Goal: Task Accomplishment & Management: Manage account settings

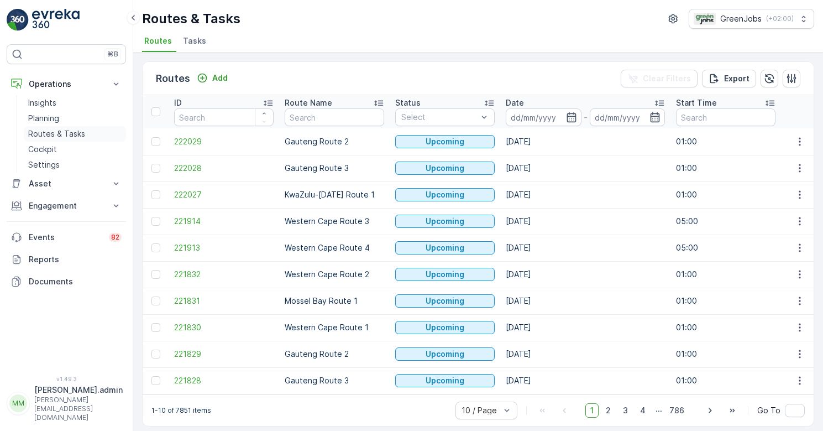
click at [77, 131] on p "Routes & Tasks" at bounding box center [56, 133] width 57 height 11
click at [78, 135] on p "Routes & Tasks" at bounding box center [56, 133] width 57 height 11
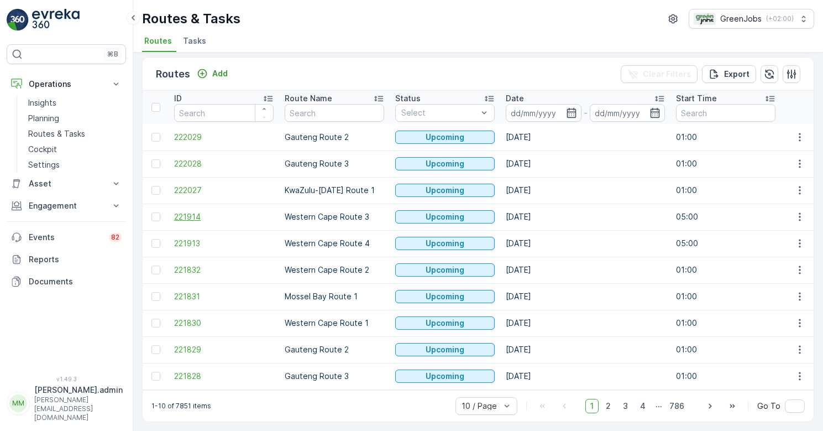
scroll to position [10, 0]
click at [51, 119] on p "Planning" at bounding box center [43, 118] width 31 height 11
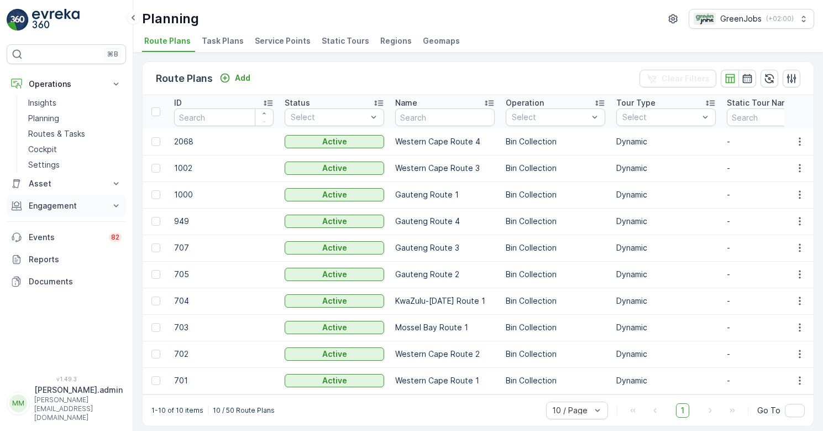
click at [56, 207] on p "Engagement" at bounding box center [66, 205] width 75 height 11
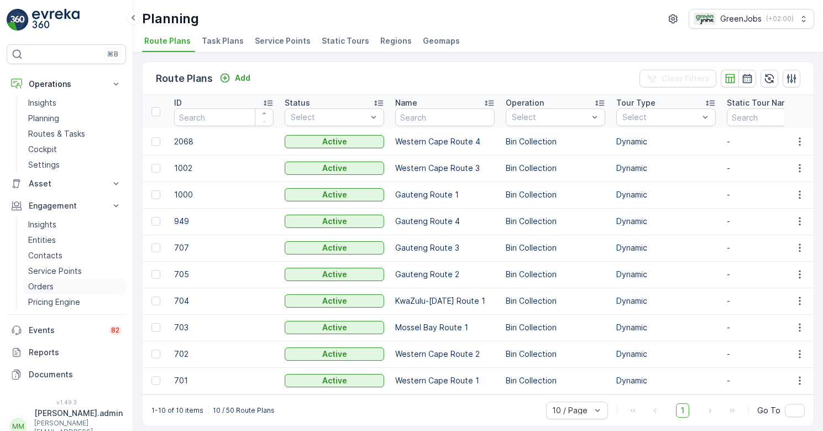
click at [46, 285] on p "Orders" at bounding box center [40, 286] width 25 height 11
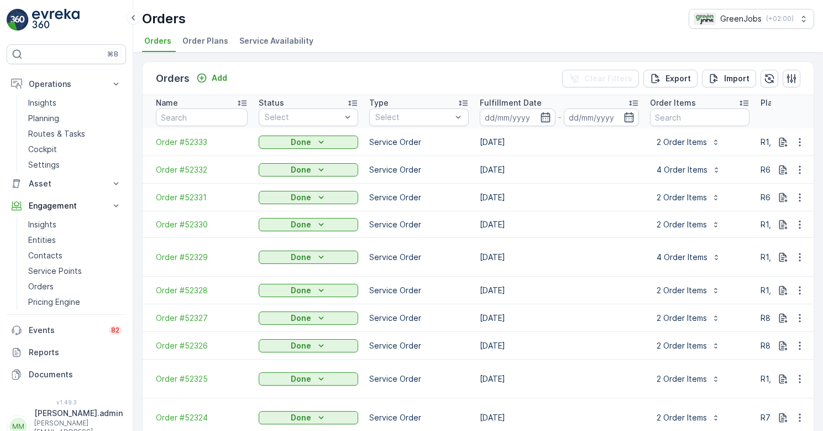
click at [201, 44] on span "Order Plans" at bounding box center [205, 40] width 46 height 11
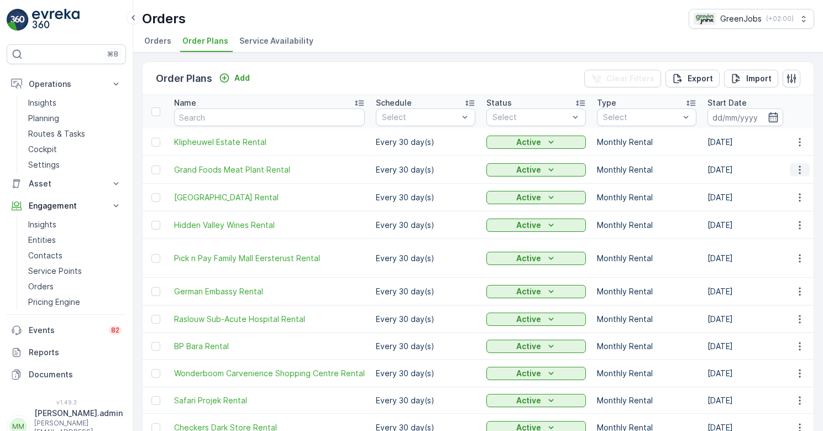
click at [799, 169] on icon "button" at bounding box center [799, 169] width 11 height 11
click at [788, 200] on span "Edit Order Plan" at bounding box center [780, 201] width 56 height 11
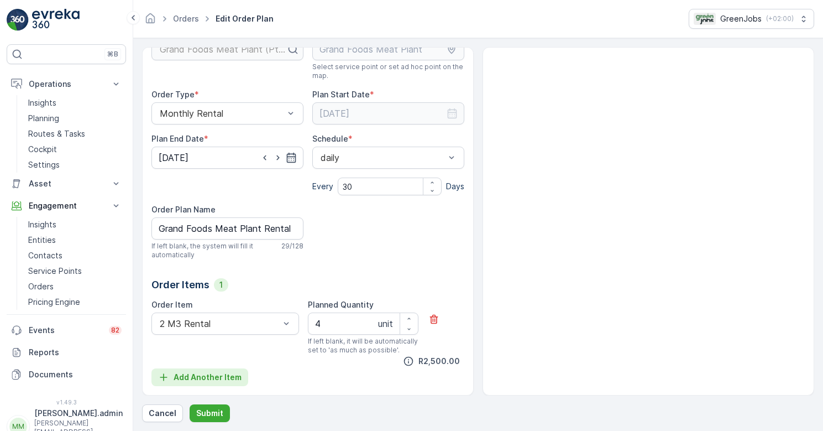
click at [206, 379] on p "Add Another Item" at bounding box center [208, 376] width 68 height 11
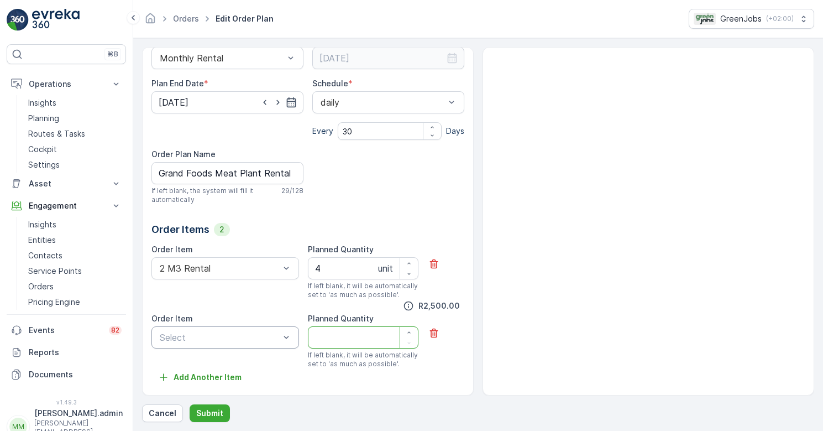
scroll to position [132, 0]
click at [292, 334] on div "Select" at bounding box center [225, 337] width 148 height 22
drag, startPoint x: 474, startPoint y: 329, endPoint x: 475, endPoint y: 355, distance: 26.5
click at [475, 355] on div "All future orders generated from this order plan will be affected by this edit!…" at bounding box center [478, 221] width 672 height 348
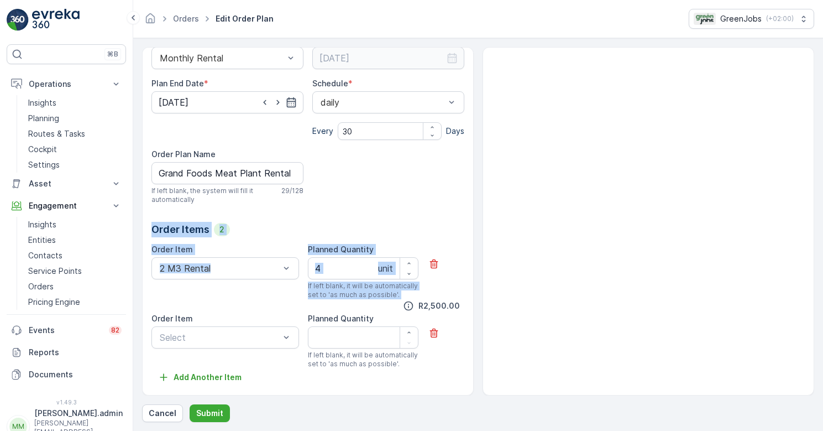
drag, startPoint x: 475, startPoint y: 346, endPoint x: 476, endPoint y: 387, distance: 41.5
click at [476, 387] on div "All future orders generated from this order plan will be affected by this edit!…" at bounding box center [478, 221] width 672 height 348
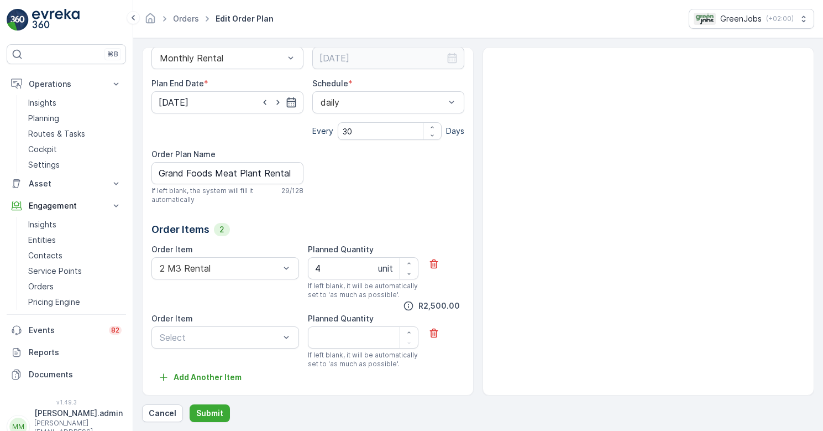
click at [558, 159] on div at bounding box center [649, 221] width 332 height 348
drag, startPoint x: 476, startPoint y: 151, endPoint x: 476, endPoint y: 95, distance: 56.4
click at [476, 95] on div "All future orders generated from this order plan will be affected by this edit!…" at bounding box center [478, 221] width 672 height 348
drag, startPoint x: 469, startPoint y: 142, endPoint x: 469, endPoint y: 205, distance: 62.5
click at [469, 205] on div "All future orders generated from this order plan will be affected by this edit!…" at bounding box center [308, 221] width 332 height 348
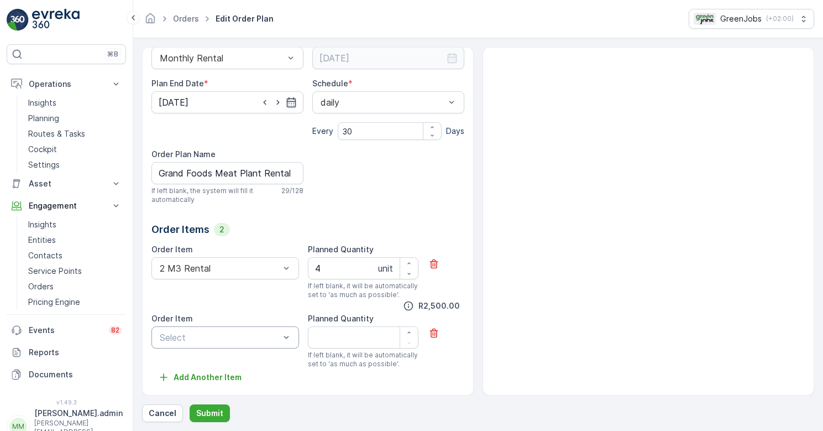
click at [476, 389] on div "All future orders generated from this order plan will be affected by this edit!…" at bounding box center [478, 221] width 672 height 348
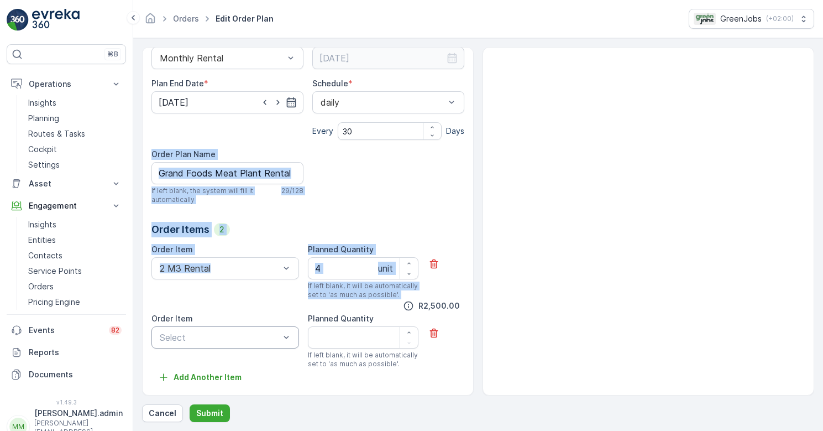
drag, startPoint x: 476, startPoint y: 383, endPoint x: 476, endPoint y: 284, distance: 98.9
click at [476, 284] on div "All future orders generated from this order plan will be affected by this edit!…" at bounding box center [478, 221] width 672 height 348
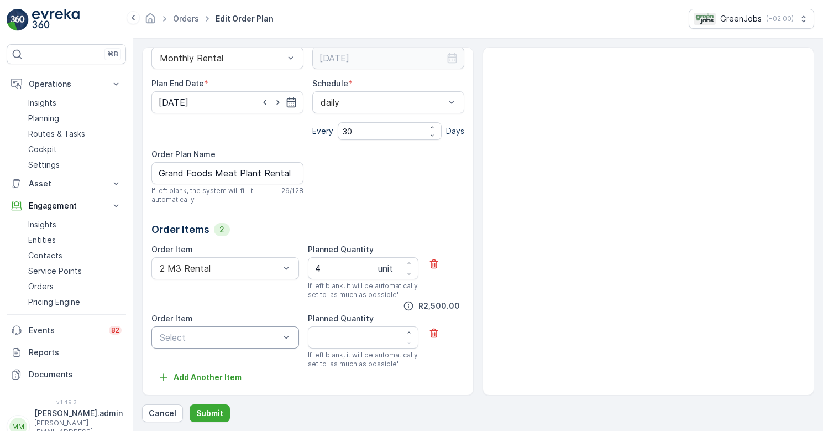
click at [610, 330] on div at bounding box center [649, 221] width 332 height 348
click at [193, 374] on p "Add Another Item" at bounding box center [208, 376] width 68 height 11
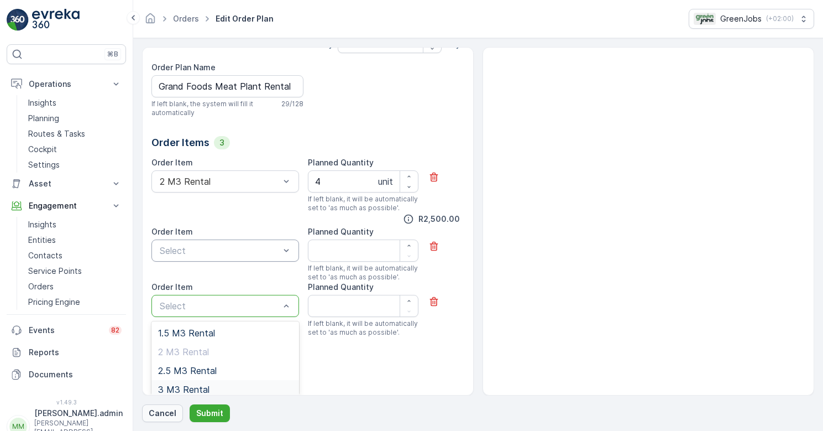
click at [161, 412] on p "Cancel" at bounding box center [163, 412] width 28 height 11
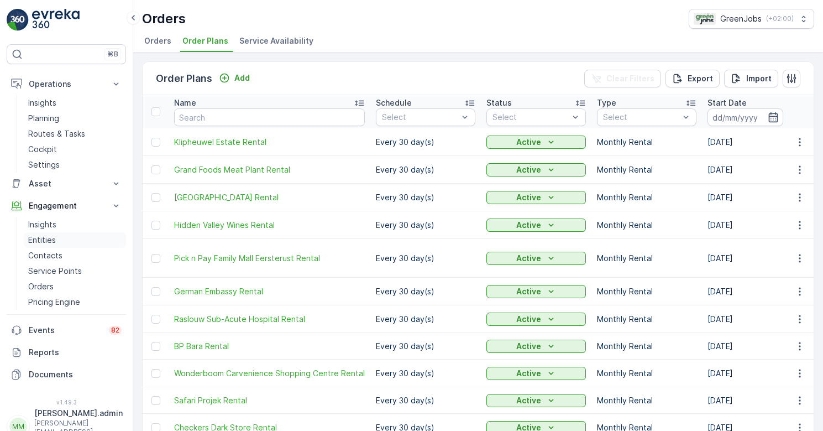
click at [51, 239] on p "Entities" at bounding box center [42, 239] width 28 height 11
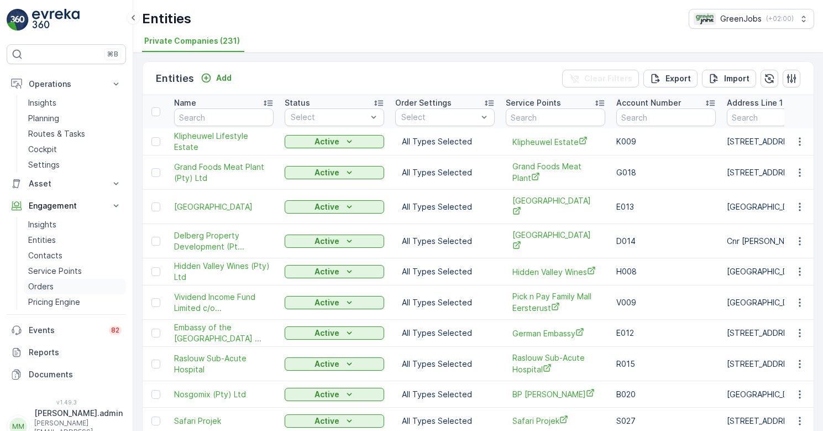
click at [44, 289] on p "Orders" at bounding box center [40, 286] width 25 height 11
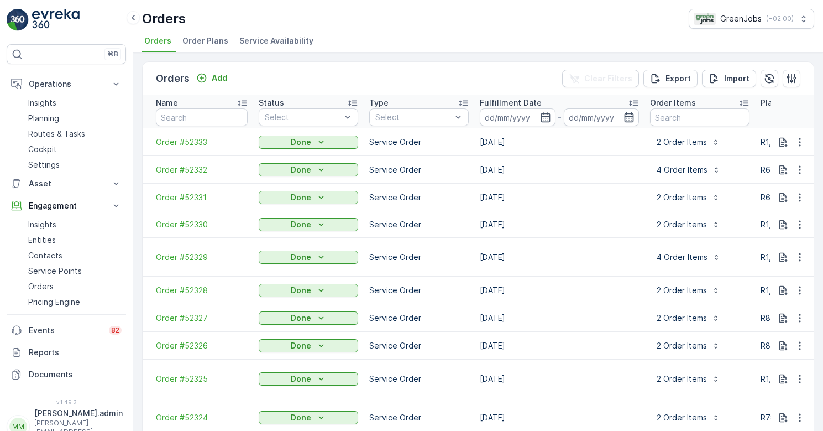
click at [204, 43] on span "Order Plans" at bounding box center [205, 40] width 46 height 11
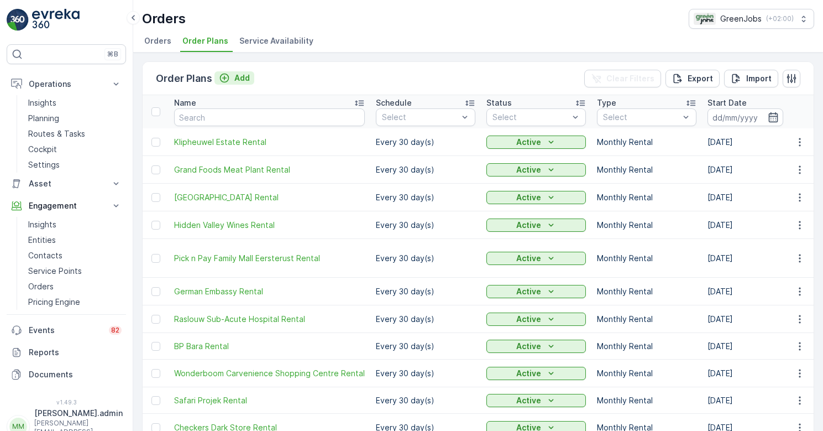
click at [242, 76] on p "Add" at bounding box center [241, 77] width 15 height 11
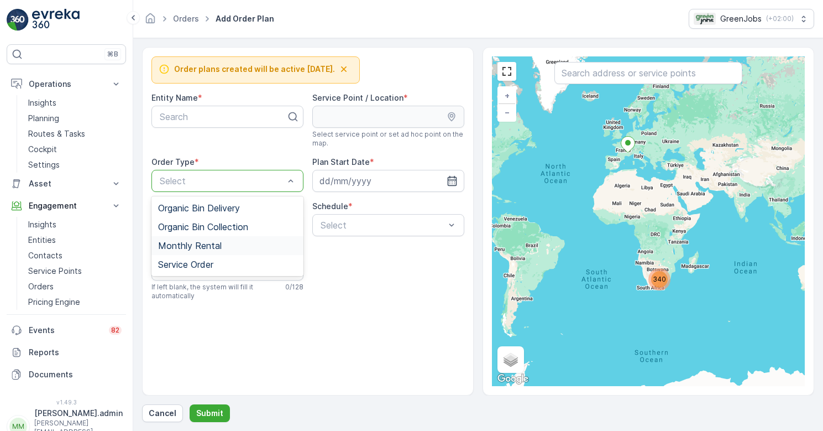
click at [216, 243] on span "Monthly Rental" at bounding box center [190, 245] width 64 height 10
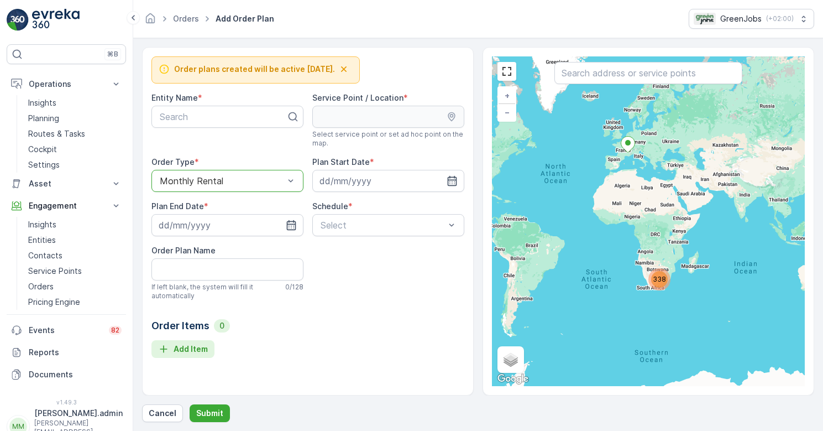
click at [192, 350] on p "Add Item" at bounding box center [191, 348] width 34 height 11
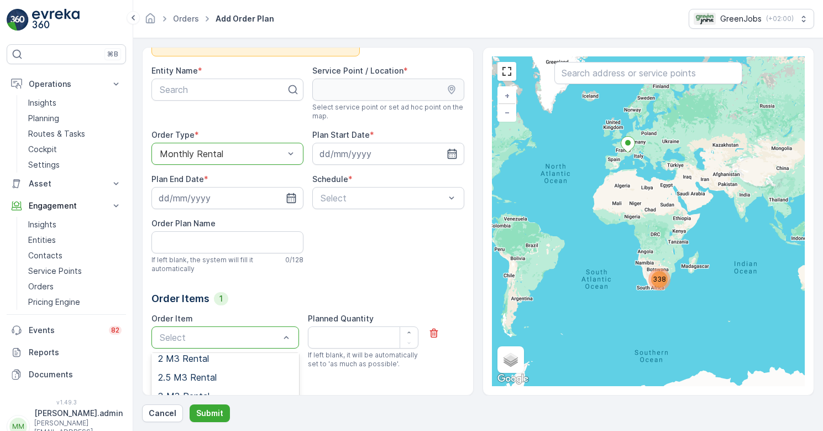
scroll to position [25, 0]
click at [155, 415] on p "Cancel" at bounding box center [163, 412] width 28 height 11
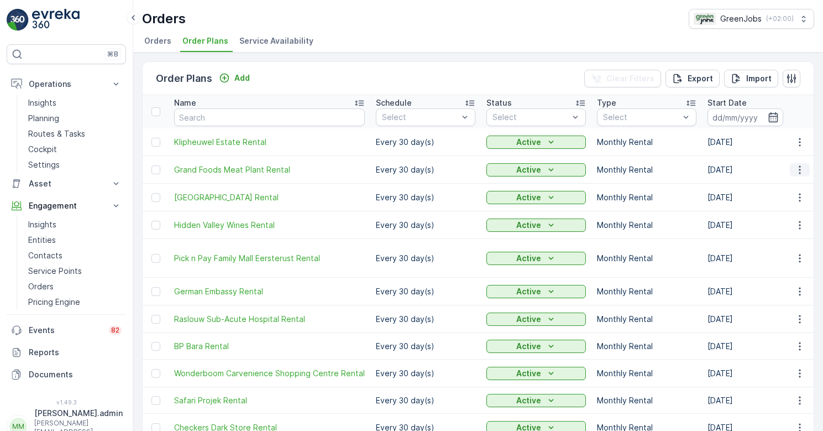
click at [799, 172] on icon "button" at bounding box center [800, 169] width 2 height 8
click at [788, 206] on span "Edit Order Plan" at bounding box center [780, 201] width 56 height 11
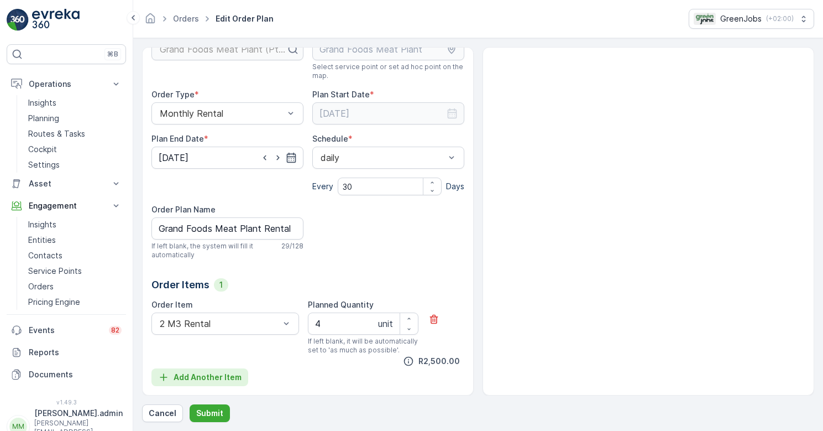
click at [202, 374] on p "Add Another Item" at bounding box center [208, 376] width 68 height 11
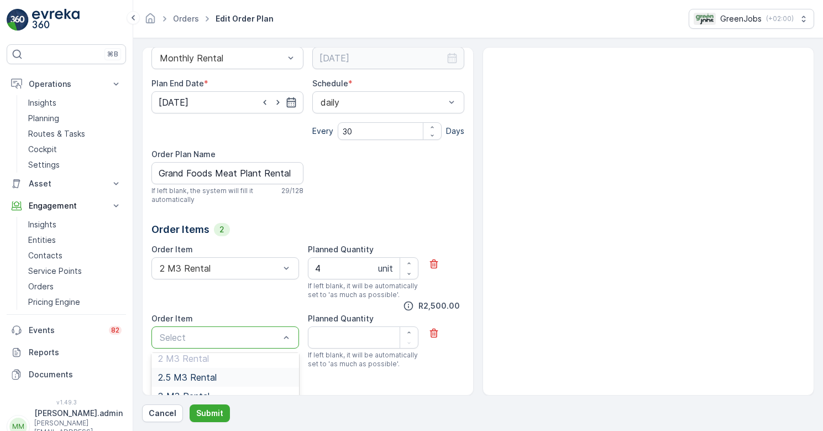
scroll to position [25, 0]
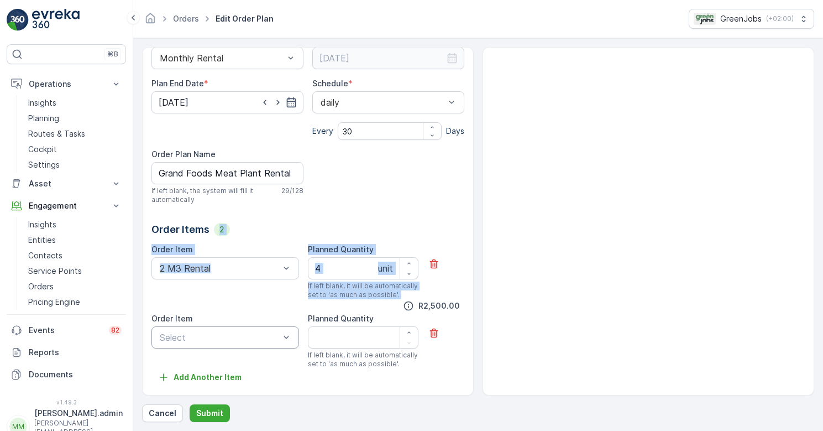
drag, startPoint x: 476, startPoint y: 355, endPoint x: 474, endPoint y: 386, distance: 30.4
click at [474, 386] on div "All future orders generated from this order plan will be affected by this edit!…" at bounding box center [478, 221] width 672 height 348
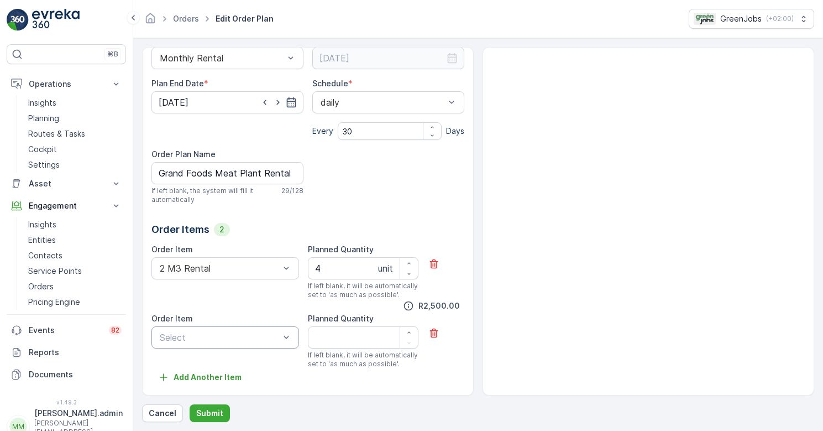
click at [284, 308] on div "2500 R2,500.00" at bounding box center [307, 306] width 313 height 14
click at [159, 411] on p "Cancel" at bounding box center [163, 412] width 28 height 11
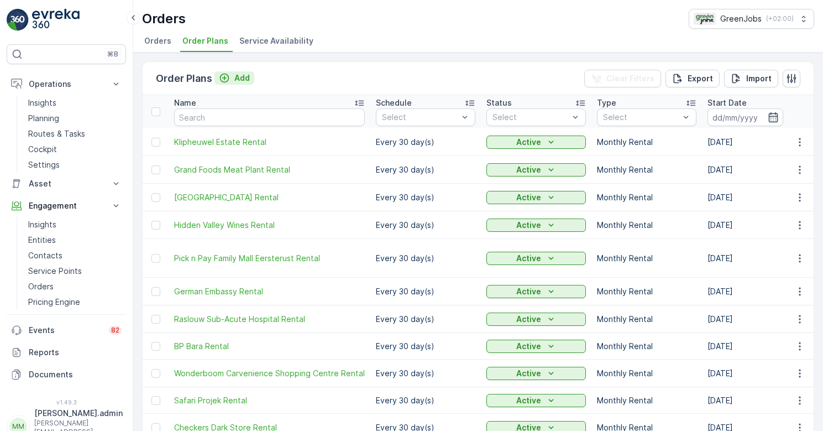
click at [242, 76] on p "Add" at bounding box center [241, 77] width 15 height 11
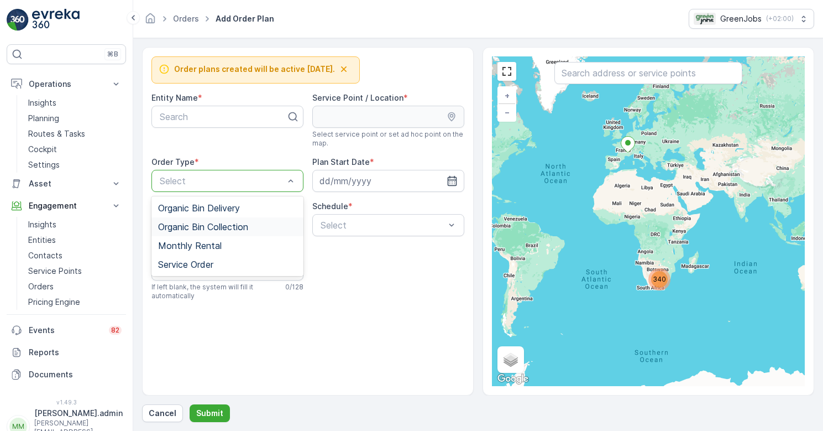
click at [223, 226] on span "Organic Bin Collection" at bounding box center [203, 227] width 90 height 10
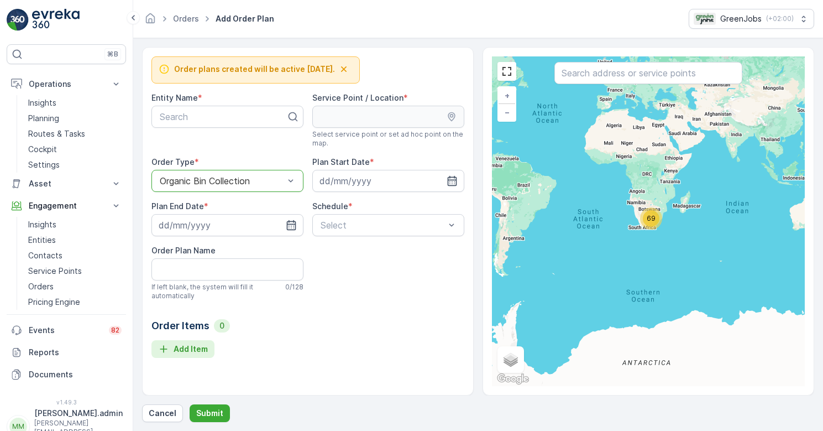
click at [187, 346] on p "Add Item" at bounding box center [191, 348] width 34 height 11
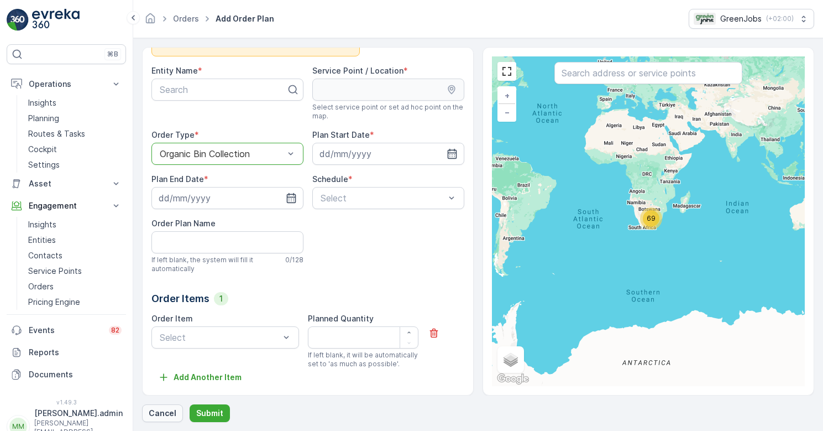
click at [161, 413] on p "Cancel" at bounding box center [163, 412] width 28 height 11
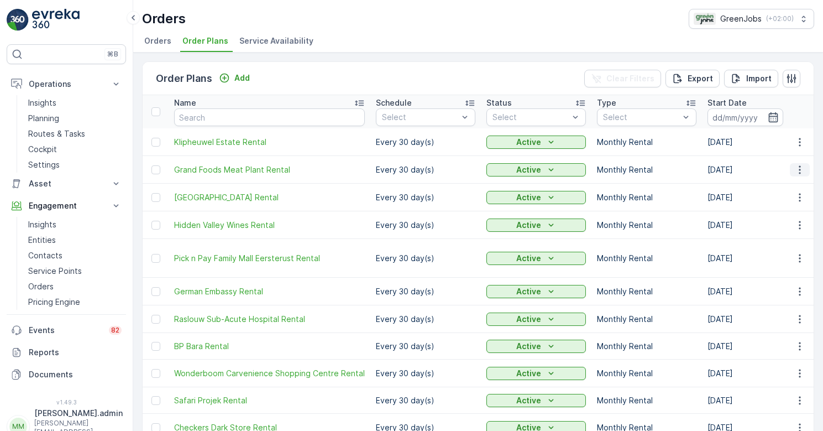
click at [799, 169] on icon "button" at bounding box center [800, 169] width 2 height 8
click at [782, 203] on span "Edit Order Plan" at bounding box center [780, 201] width 56 height 11
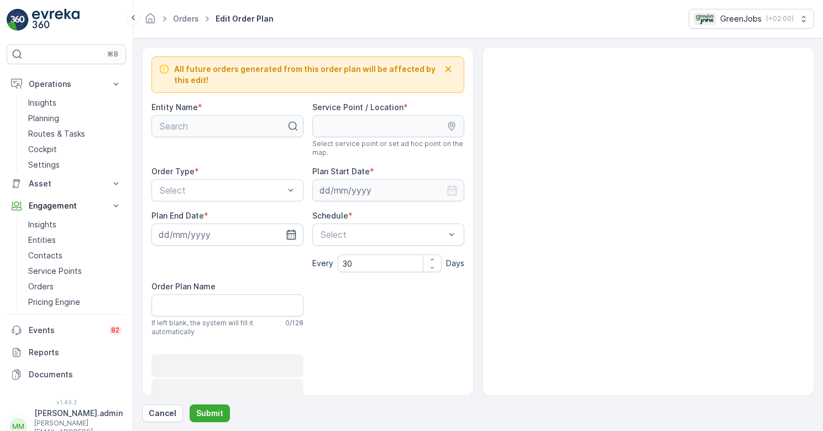
type input "[DATE]"
type Name "Grand Foods Meat Plant Rental"
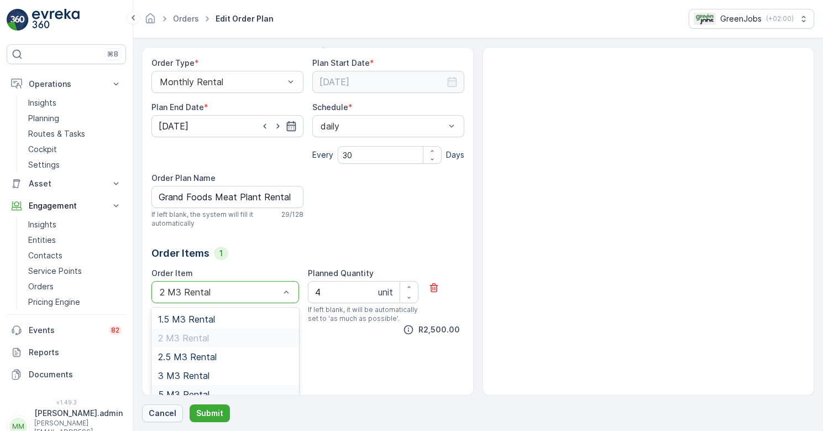
scroll to position [108, 0]
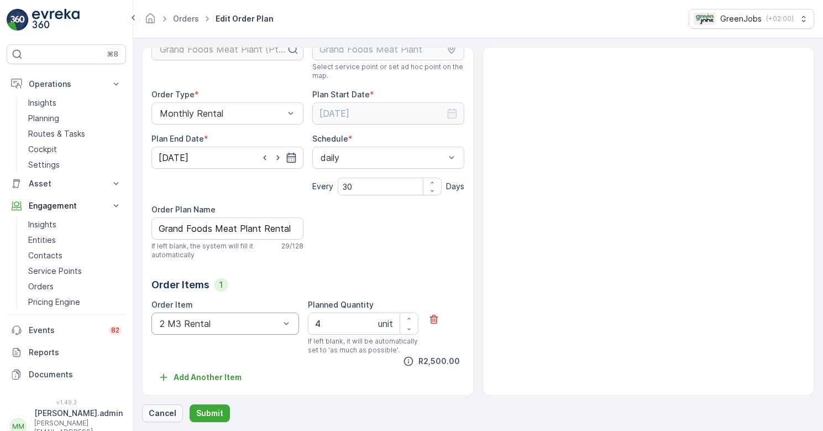
click at [159, 416] on p "Cancel" at bounding box center [163, 412] width 28 height 11
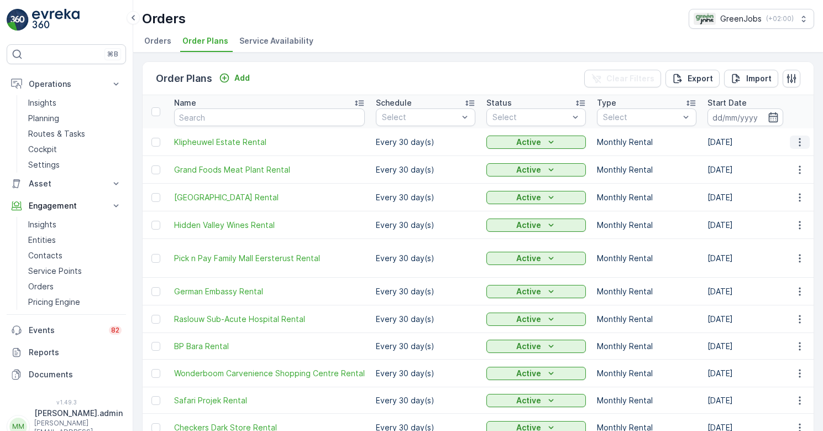
click at [795, 143] on icon "button" at bounding box center [799, 142] width 11 height 11
click at [797, 174] on span "Edit Order Plan" at bounding box center [780, 174] width 56 height 11
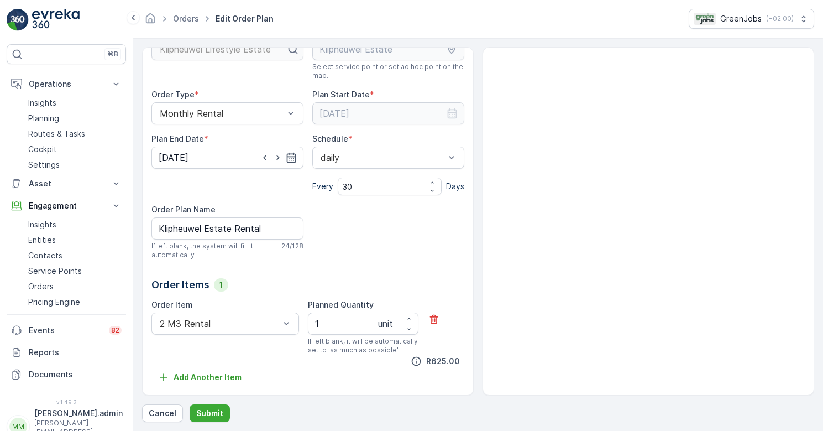
scroll to position [77, 0]
click at [158, 413] on p "Cancel" at bounding box center [163, 412] width 28 height 11
